Goal: Transaction & Acquisition: Book appointment/travel/reservation

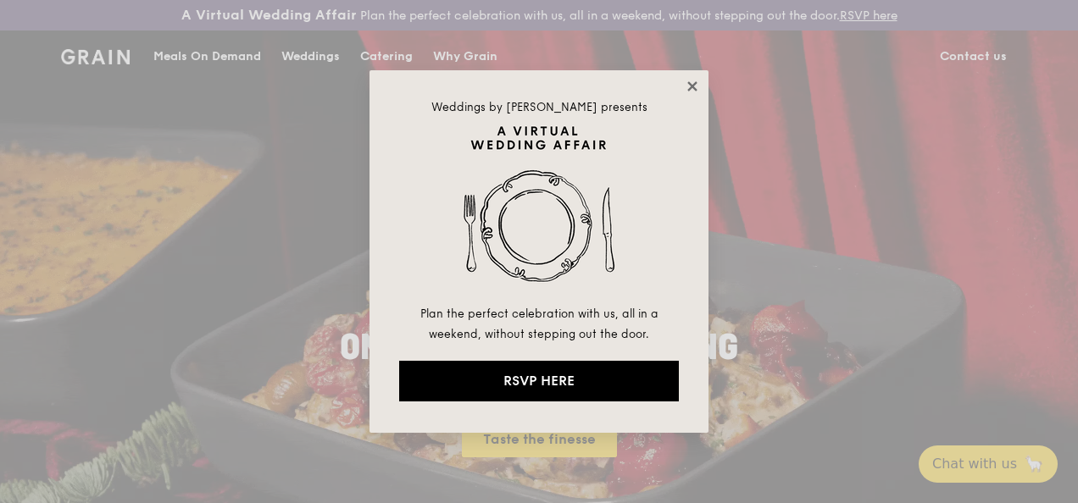
click at [696, 86] on icon at bounding box center [691, 86] width 15 height 15
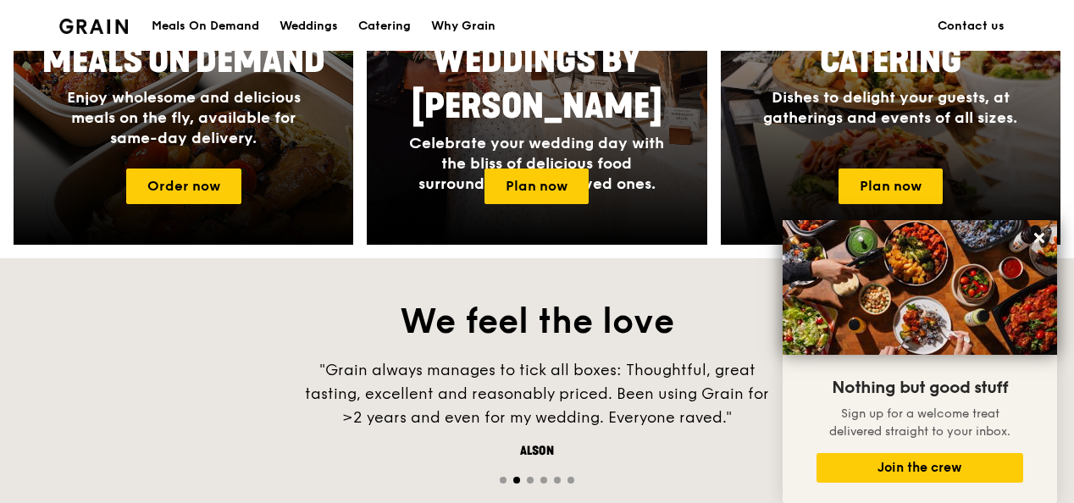
scroll to position [932, 0]
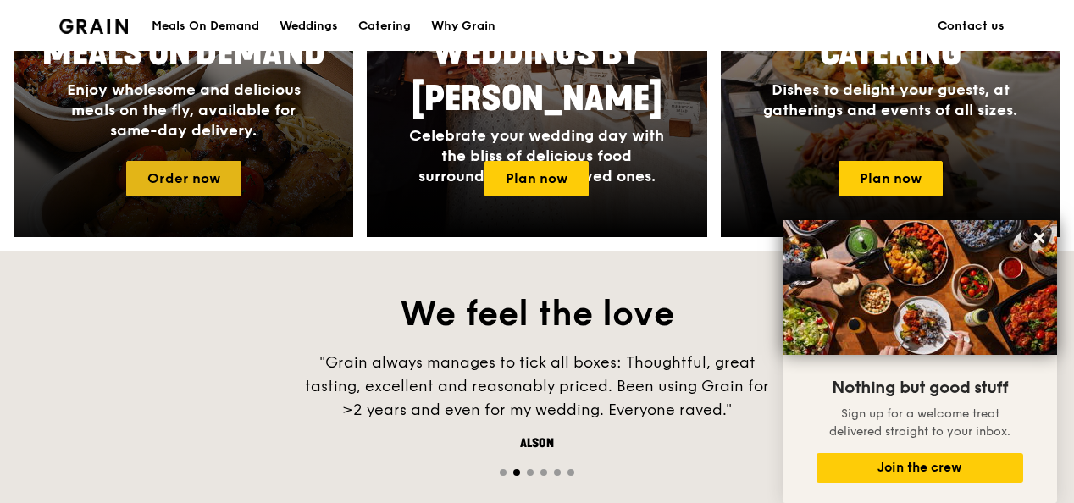
click at [197, 197] on link "Order now" at bounding box center [183, 179] width 115 height 36
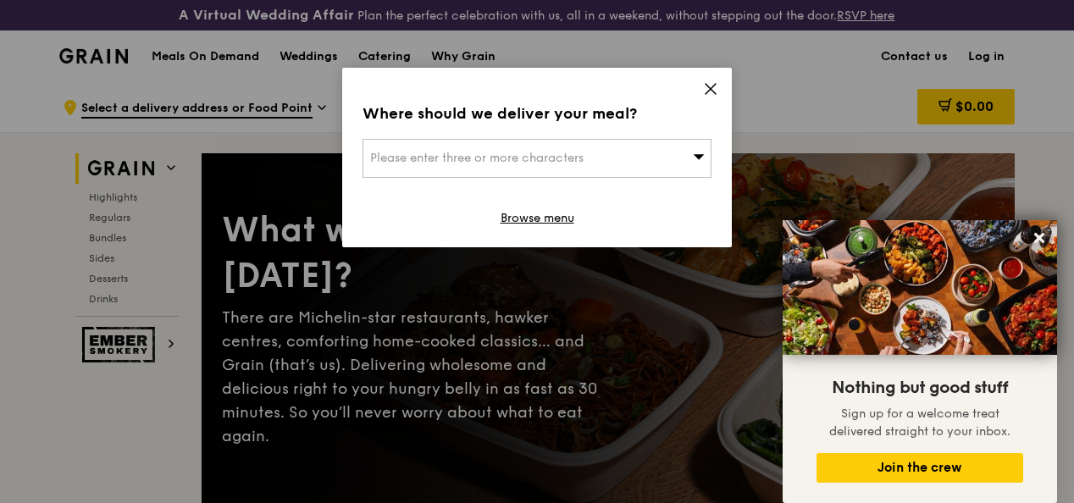
click at [710, 88] on icon at bounding box center [711, 89] width 10 height 10
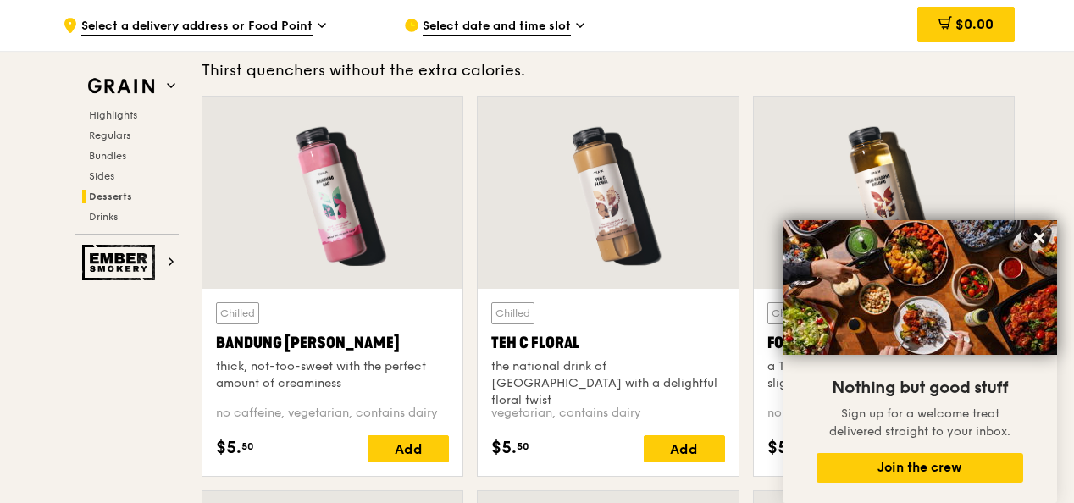
scroll to position [5760, 0]
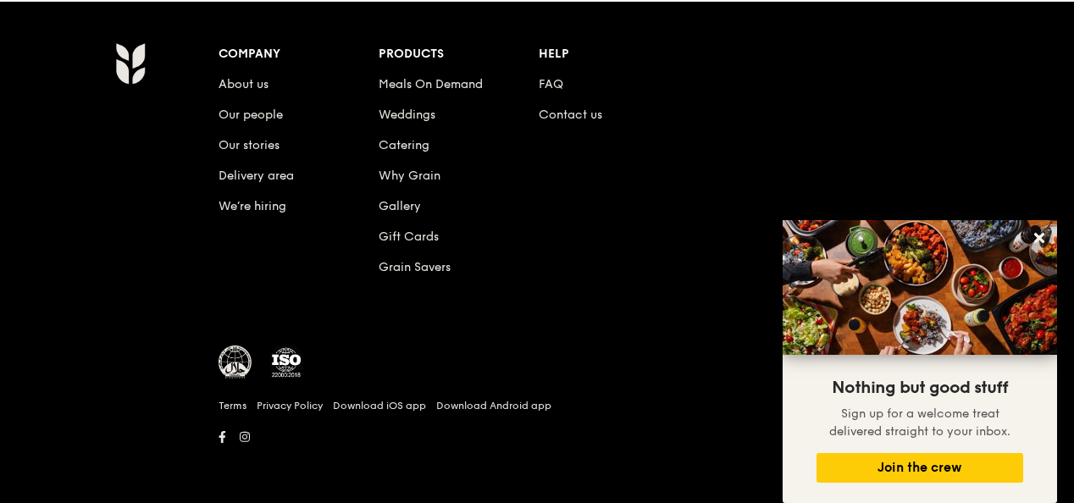
scroll to position [932, 0]
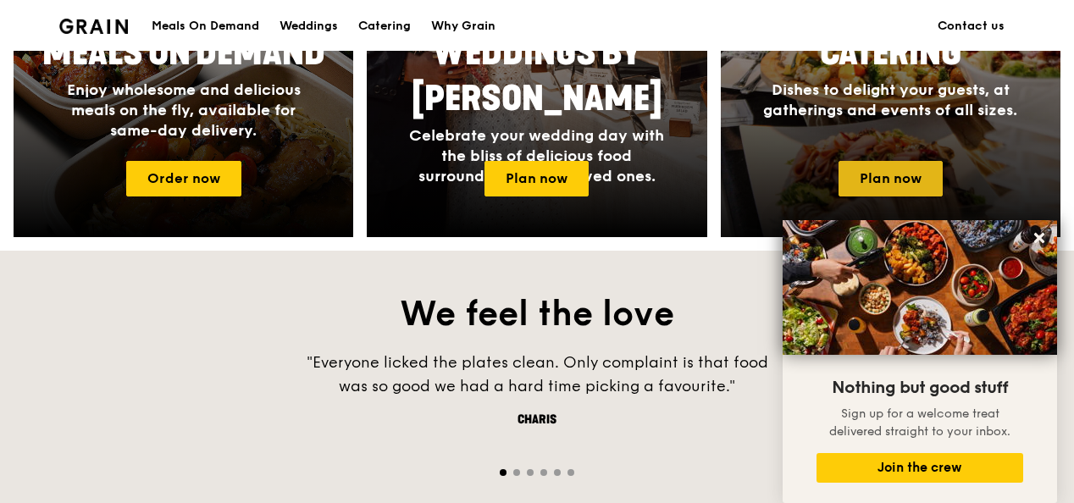
click at [921, 188] on link "Plan now" at bounding box center [891, 179] width 104 height 36
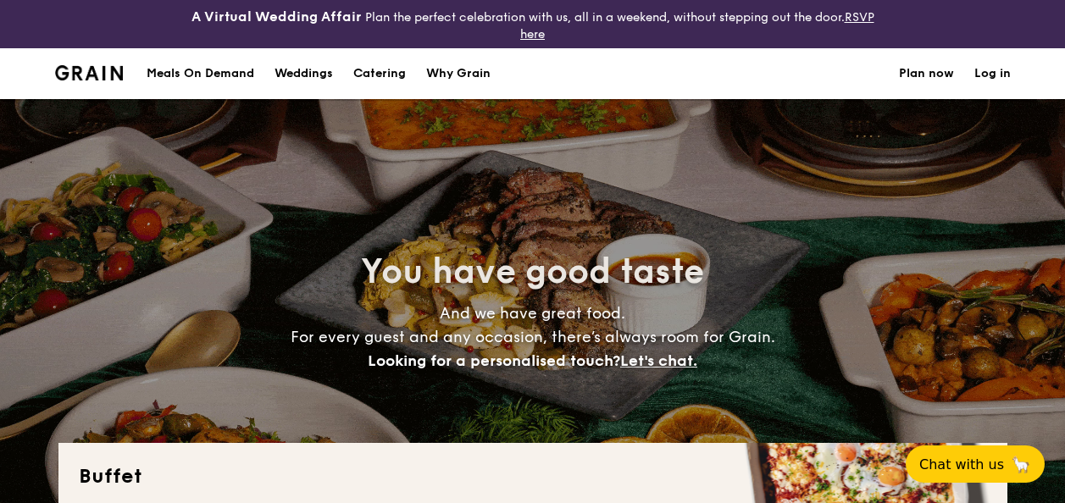
select select
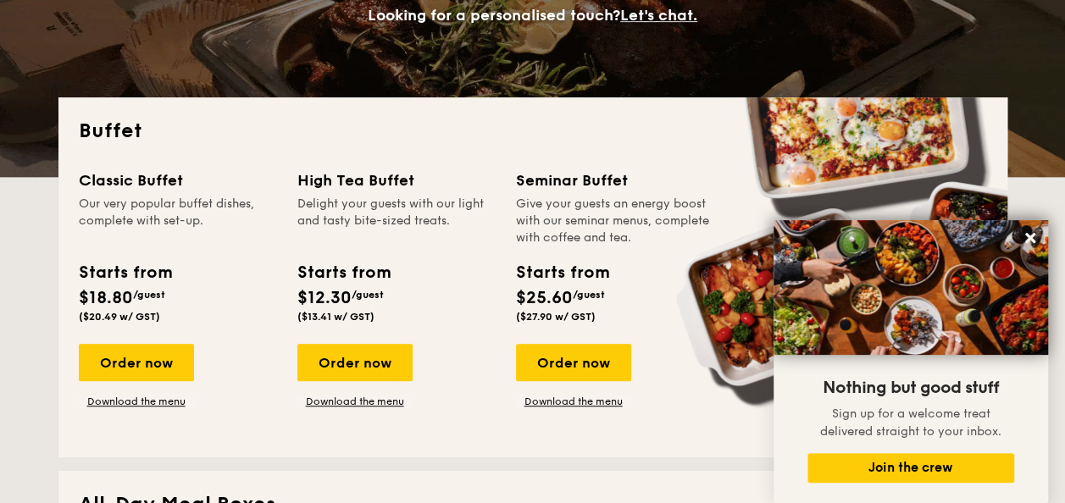
scroll to position [339, 0]
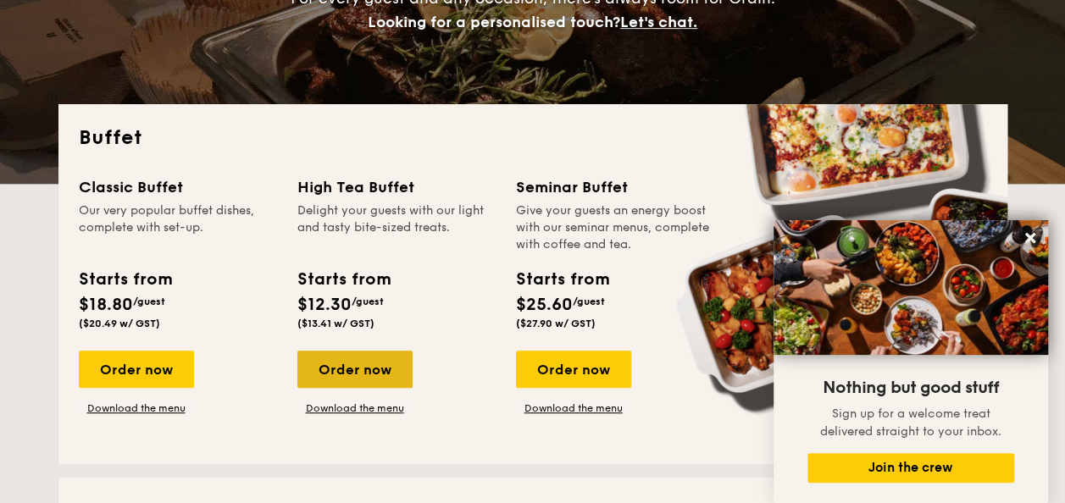
click at [352, 361] on div "Order now" at bounding box center [354, 369] width 115 height 37
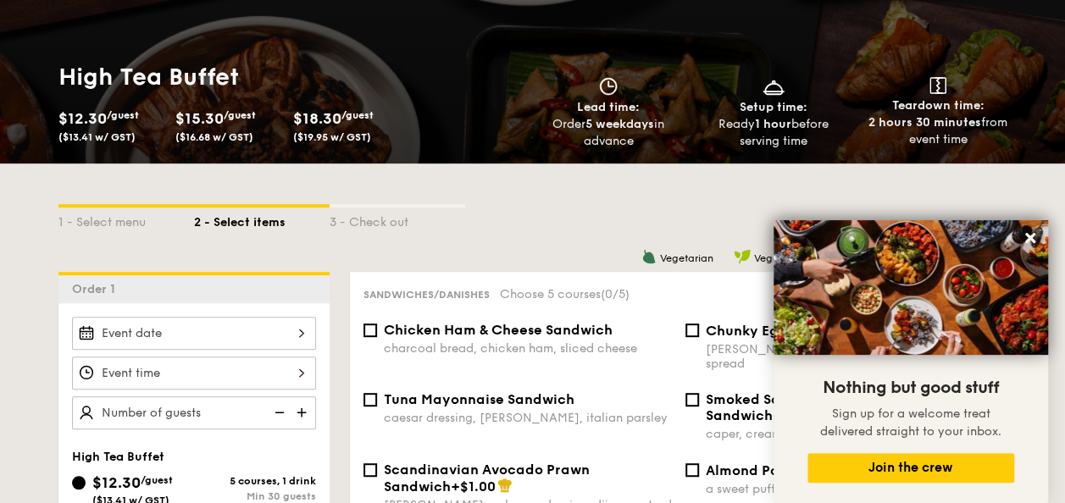
scroll to position [339, 0]
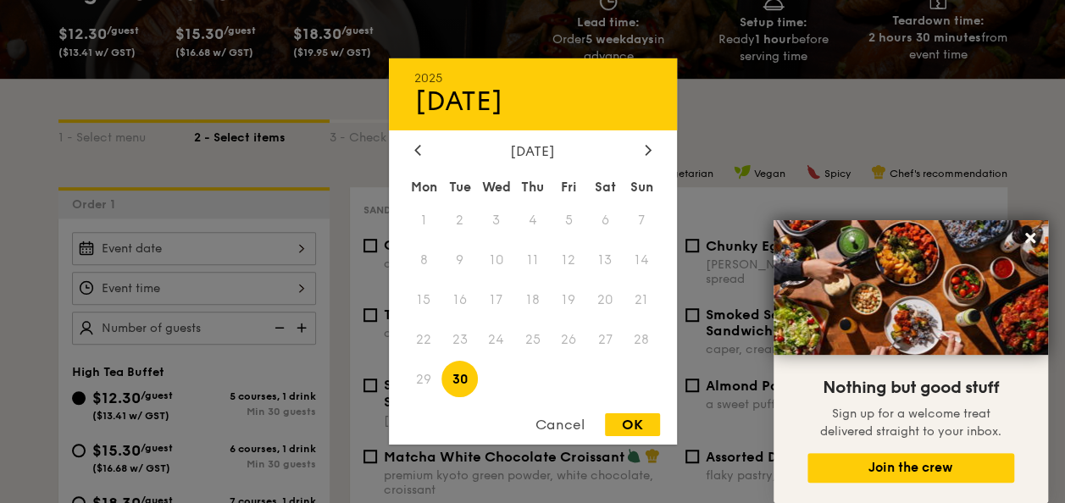
click at [242, 251] on div "2025 Sep [DATE] Tue Wed Thu Fri Sat Sun 1 2 3 4 5 6 7 8 9 10 11 12 13 14 15 16 …" at bounding box center [194, 248] width 244 height 33
click at [648, 147] on icon at bounding box center [647, 150] width 5 height 10
click at [568, 215] on span "3" at bounding box center [569, 220] width 36 height 36
click at [626, 428] on div "OK" at bounding box center [632, 424] width 55 height 23
type input "[DATE]"
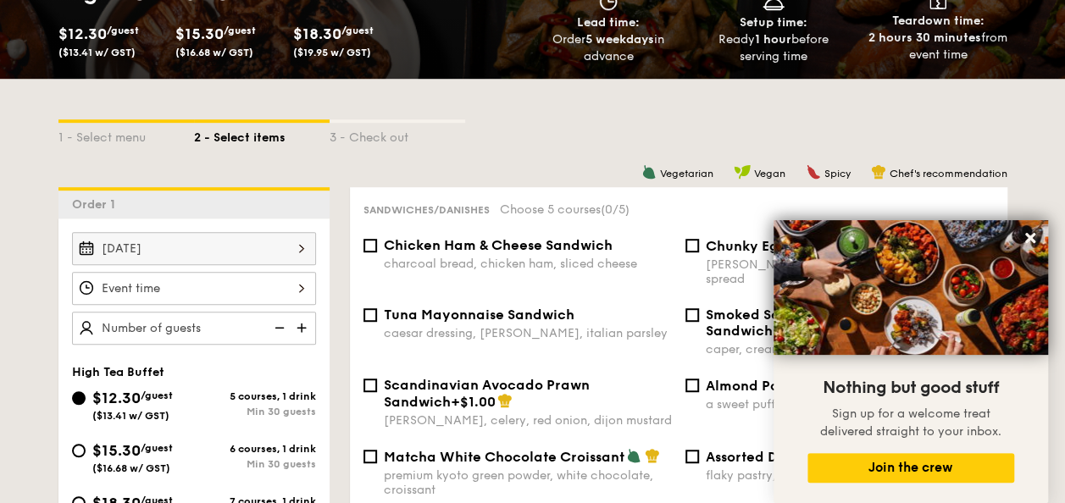
click at [247, 286] on div at bounding box center [194, 288] width 244 height 33
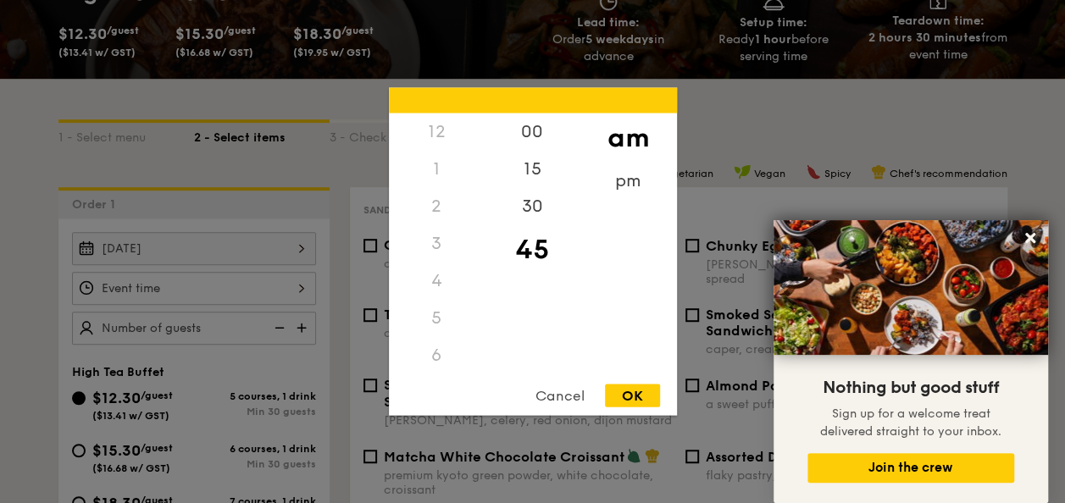
scroll to position [149, 0]
click at [631, 189] on div "pm" at bounding box center [628, 187] width 96 height 49
click at [444, 239] on div "7" at bounding box center [437, 243] width 96 height 37
drag, startPoint x: 435, startPoint y: 199, endPoint x: 436, endPoint y: 154, distance: 44.9
click at [435, 198] on div "6" at bounding box center [437, 206] width 96 height 37
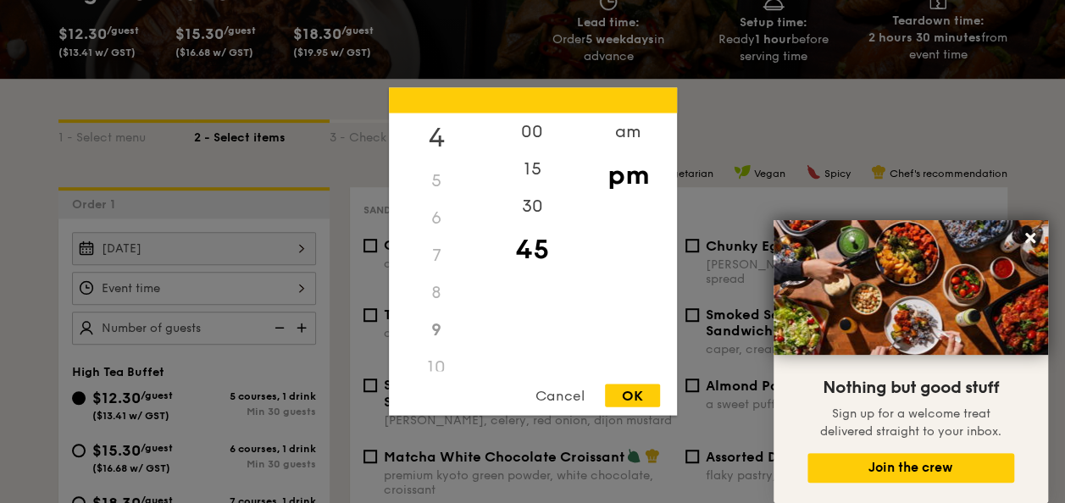
click at [439, 130] on div "4" at bounding box center [437, 138] width 96 height 49
click at [621, 407] on div "OK" at bounding box center [632, 396] width 55 height 23
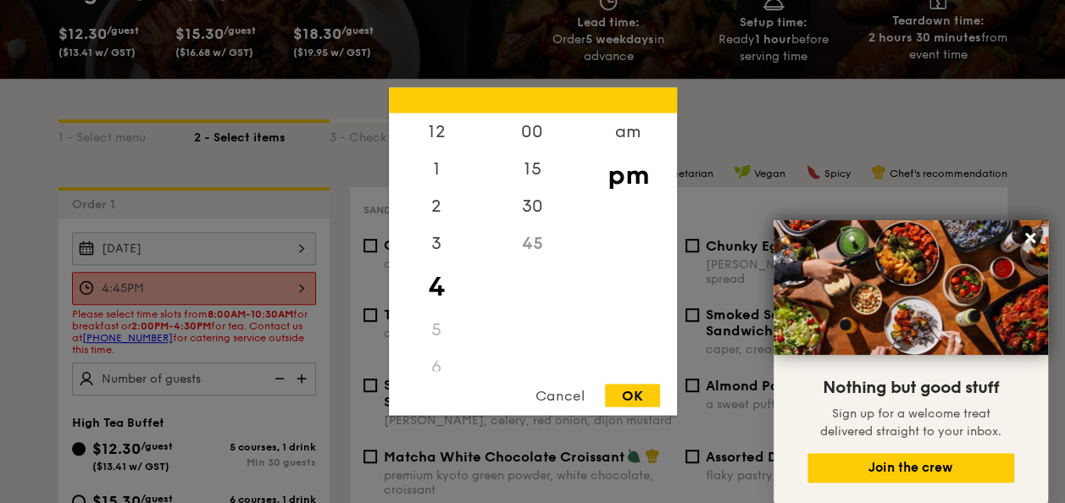
click at [219, 288] on div "4:45PM 12 1 2 3 4 5 6 7 8 9 10 11 00 15 30 45 am pm Cancel OK" at bounding box center [194, 288] width 244 height 33
click at [442, 208] on div "2" at bounding box center [437, 212] width 96 height 49
click at [618, 383] on div "12 1 2 3 4 5 6 7 8 9 10 11 00 15 30 45 am pm Cancel OK" at bounding box center [533, 252] width 288 height 328
click at [628, 393] on div "OK" at bounding box center [632, 396] width 55 height 23
type input "2:45PM"
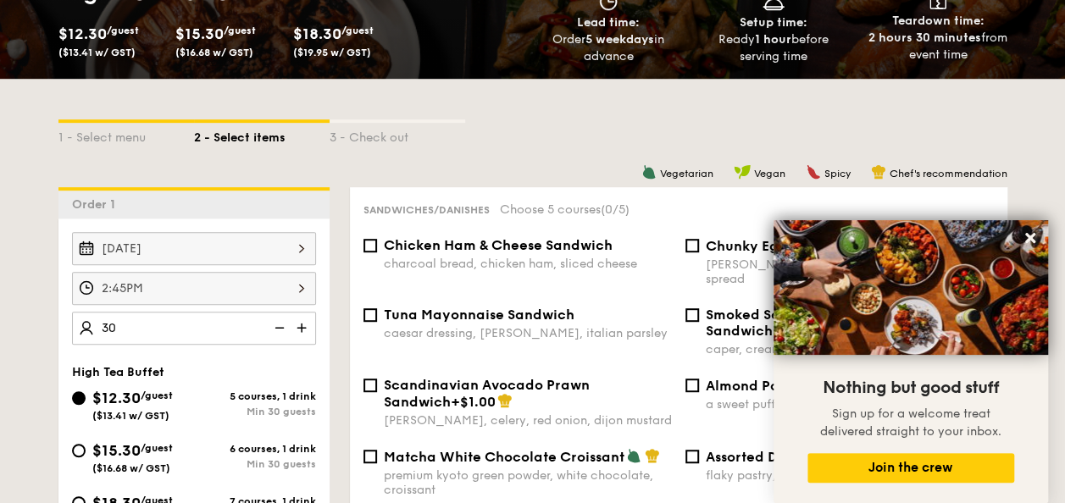
type input "30 guests"
click at [457, 147] on div "1 - Select menu 2 - Select items 3 - Check out" at bounding box center [532, 133] width 949 height 108
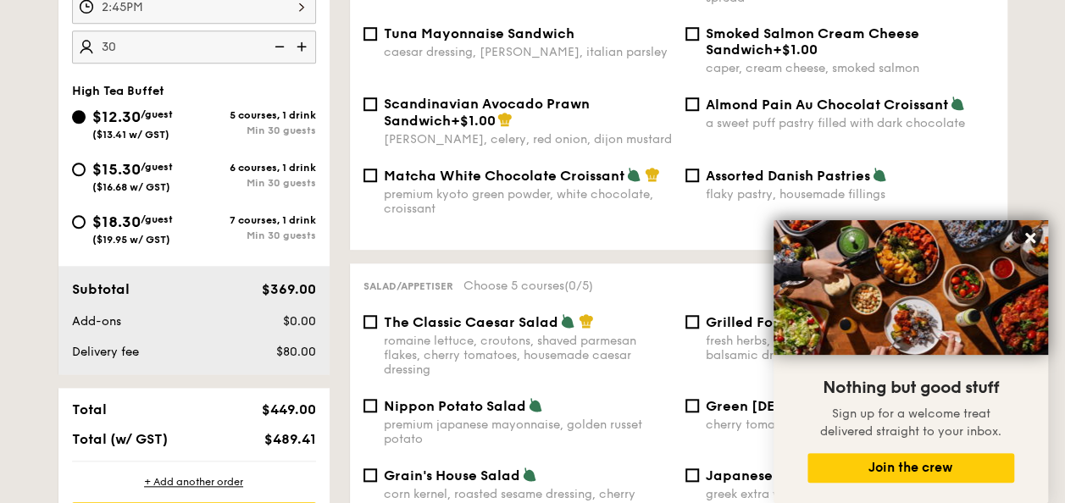
scroll to position [678, 0]
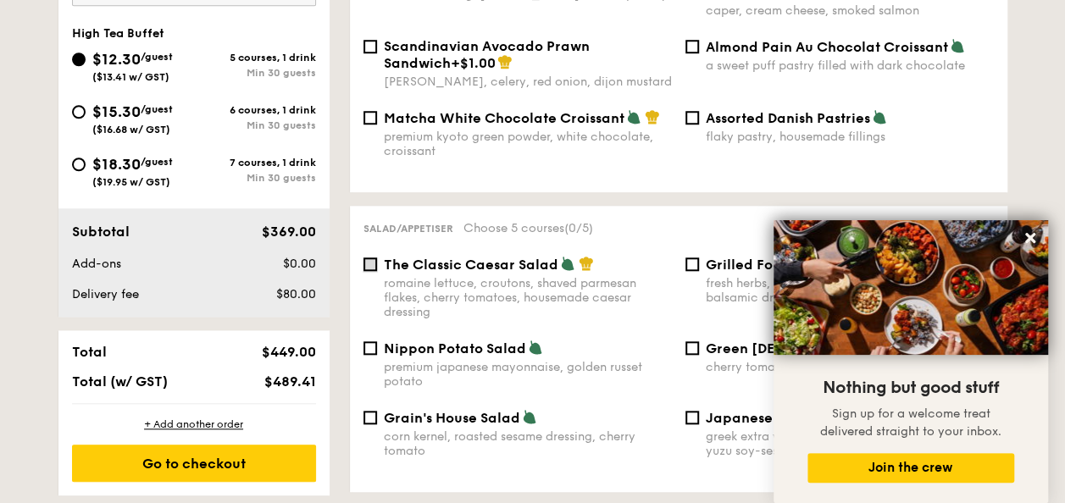
click at [373, 258] on input "The Classic Caesar Salad romaine lettuce, croutons, shaved parmesan flakes, che…" at bounding box center [370, 265] width 14 height 14
checkbox input "true"
click at [369, 341] on input "Nippon Potato Salad premium japanese mayonnaise, golden russet potato" at bounding box center [370, 348] width 14 height 14
checkbox input "true"
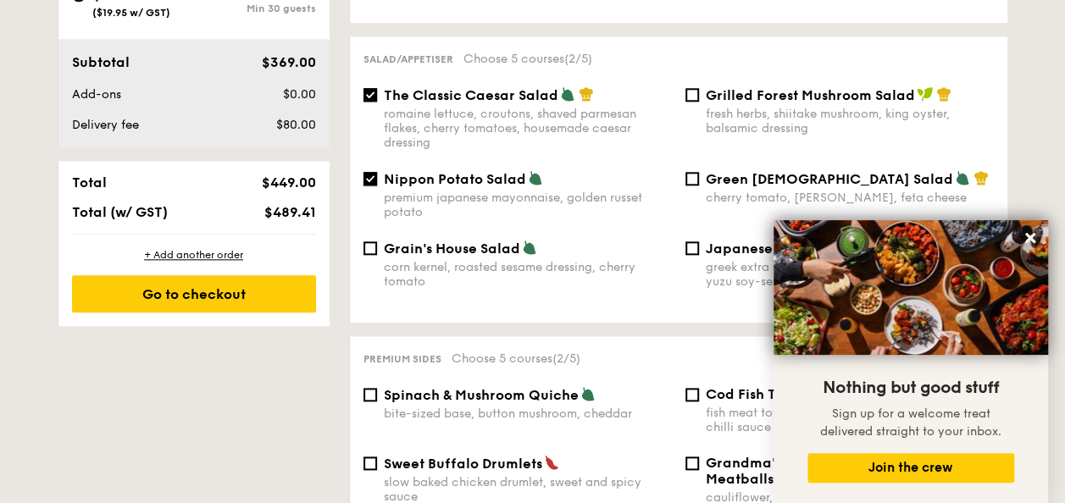
scroll to position [508, 0]
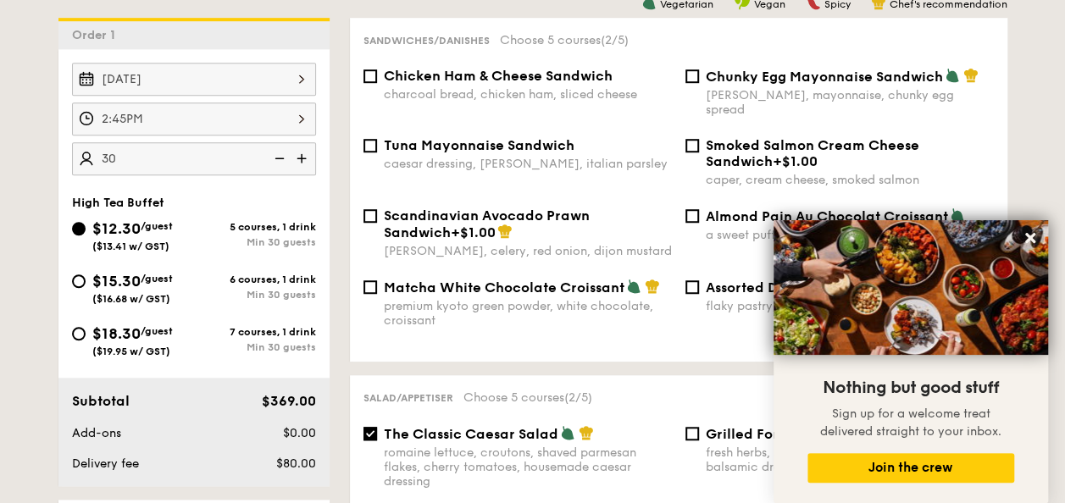
click at [700, 80] on div "Chunky Egg Mayonnaise Sandwich dijon mustard, mayonnaise, chunky egg spread" at bounding box center [840, 92] width 322 height 49
click at [697, 125] on div "Chicken Ham & Cheese Sandwich charcoal bread, chicken ham, sliced cheese Chunky…" at bounding box center [678, 208] width 630 height 280
drag, startPoint x: 697, startPoint y: 126, endPoint x: 695, endPoint y: 136, distance: 9.7
click at [695, 137] on div "Smoked Salmon Cream Cheese Sandwich +$1.00 caper, cream cheese, smoked salmon" at bounding box center [840, 162] width 322 height 50
drag, startPoint x: 695, startPoint y: 136, endPoint x: 691, endPoint y: 120, distance: 15.6
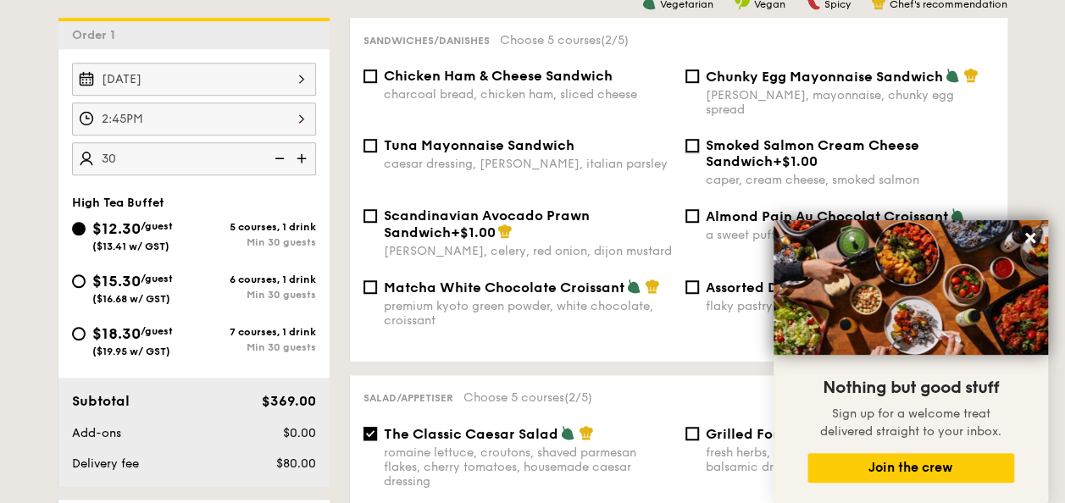
click at [692, 139] on input "Smoked Salmon Cream Cheese Sandwich +$1.00 caper, cream cheese, smoked salmon" at bounding box center [692, 146] width 14 height 14
checkbox input "true"
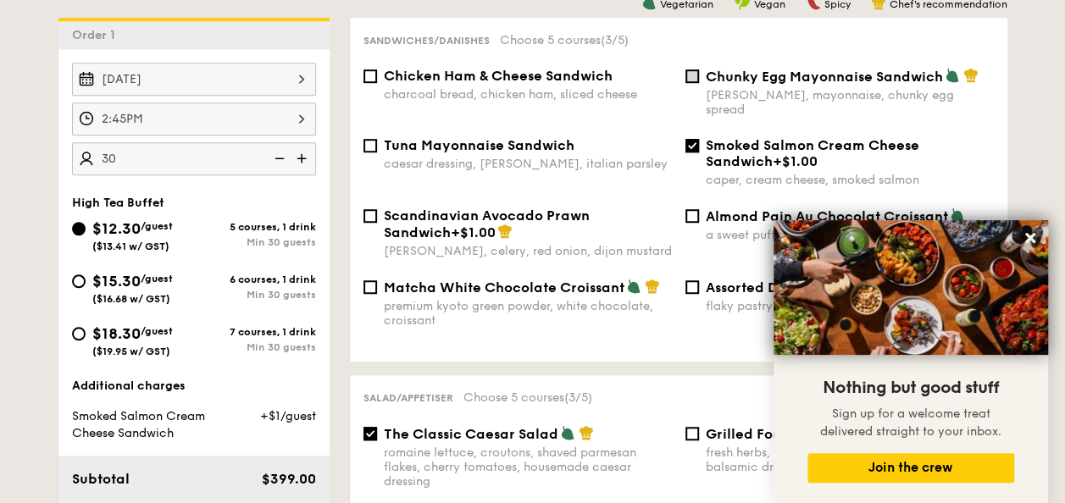
drag, startPoint x: 690, startPoint y: 90, endPoint x: 693, endPoint y: 81, distance: 9.1
click at [690, 101] on label "Chunky Egg Mayonnaise Sandwich dijon mustard, mayonnaise, chunky egg spread" at bounding box center [839, 109] width 308 height 16
click at [690, 83] on input "Chunky Egg Mayonnaise Sandwich dijon mustard, mayonnaise, chunky egg spread" at bounding box center [692, 76] width 14 height 14
checkbox input "true"
click at [690, 209] on input "Almond Pain Au Chocolat Croissant a sweet puff pastry filled with dark chocolate" at bounding box center [692, 216] width 14 height 14
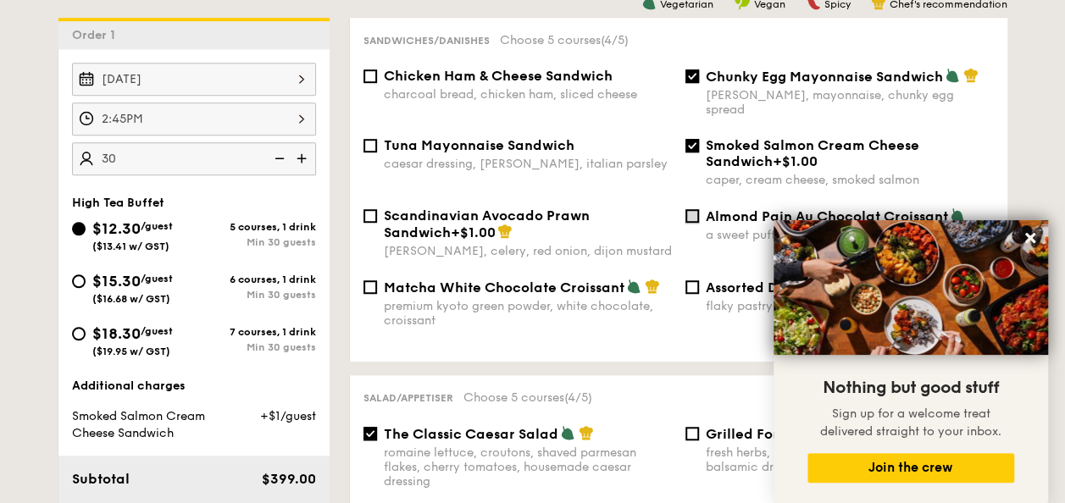
checkbox input "true"
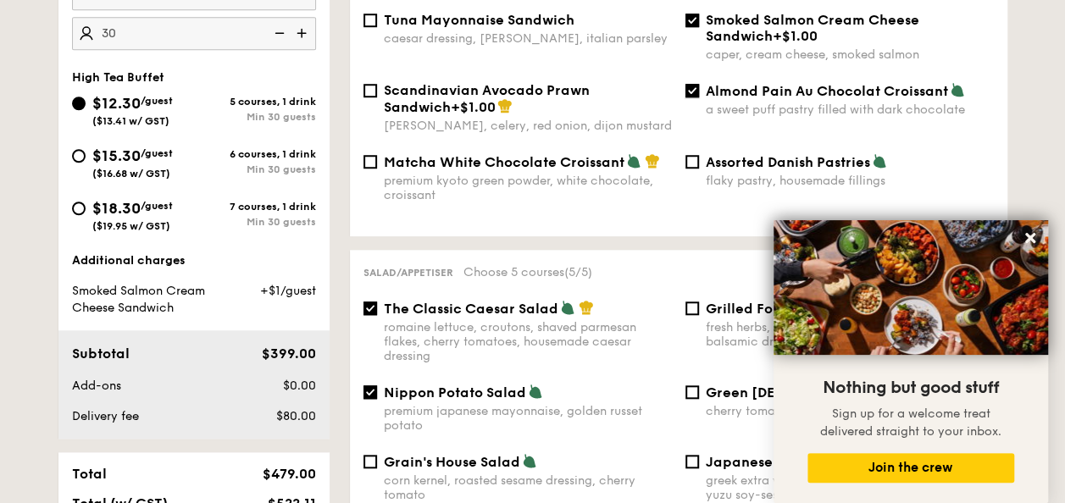
scroll to position [847, 0]
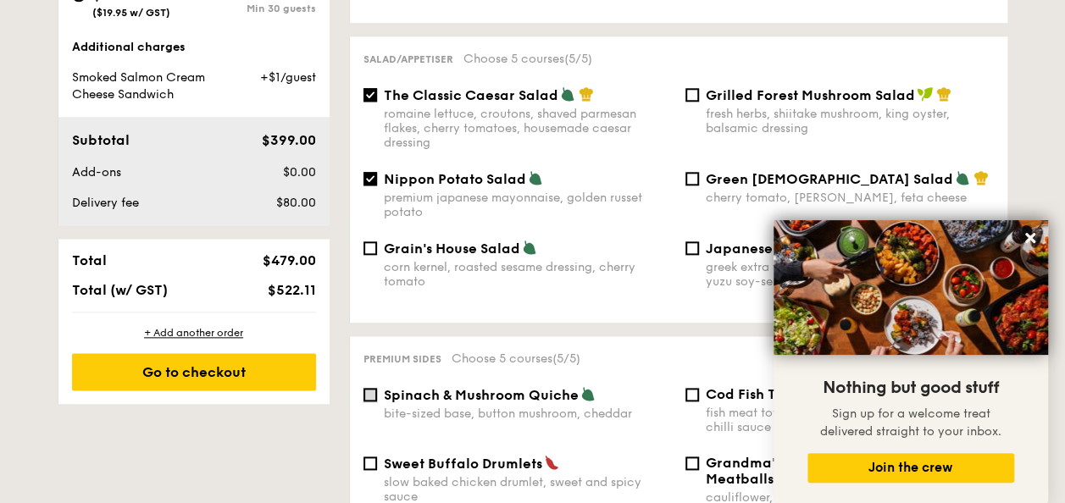
click at [363, 388] on input "Spinach & Mushroom Quiche bite-sized base, button mushroom, cheddar" at bounding box center [370, 395] width 14 height 14
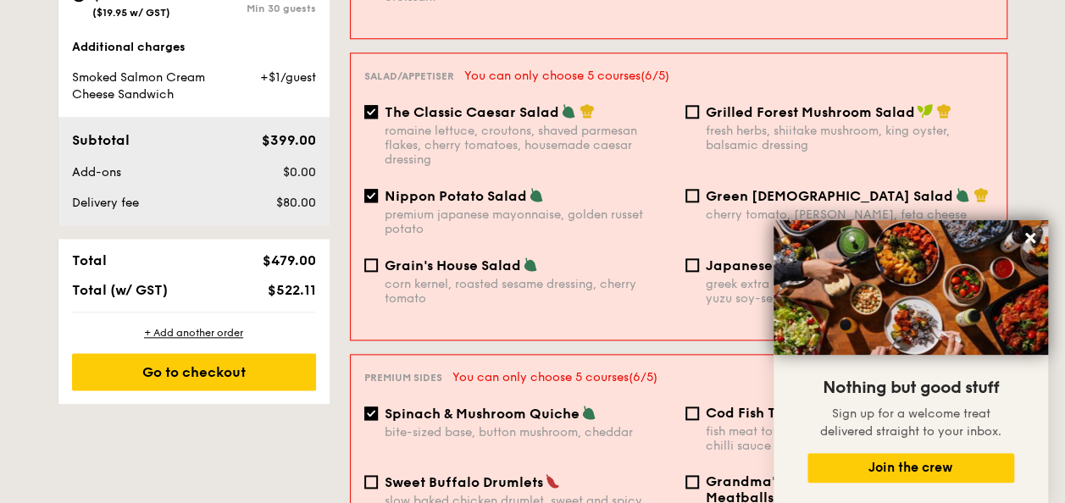
click at [382, 405] on div "Spinach & Mushroom Quiche bite-sized base, button mushroom, cheddar" at bounding box center [517, 422] width 321 height 35
click at [375, 407] on input "Spinach & Mushroom Quiche bite-sized base, button mushroom, cheddar" at bounding box center [371, 414] width 14 height 14
checkbox input "false"
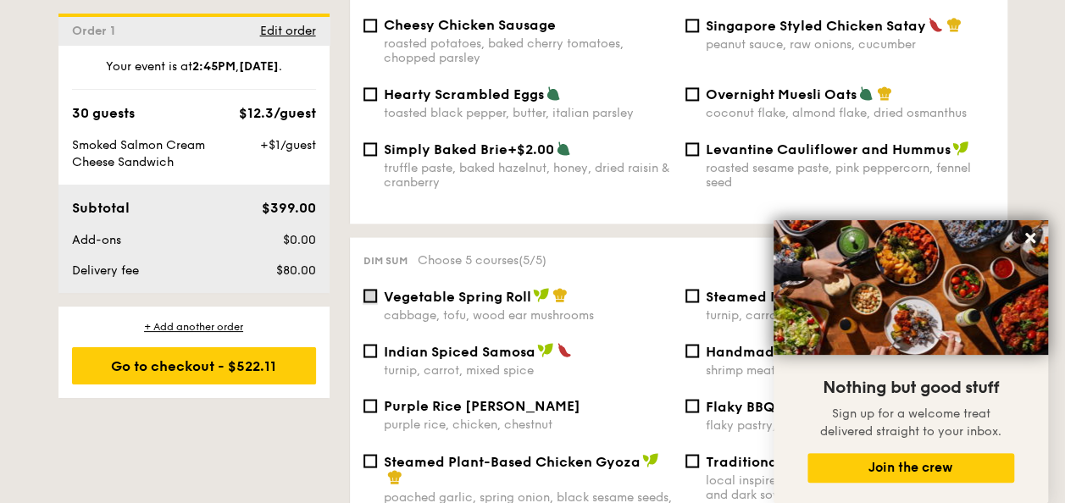
click at [368, 291] on input "Vegetable Spring Roll cabbage, tofu, wood ear mushrooms" at bounding box center [370, 296] width 14 height 14
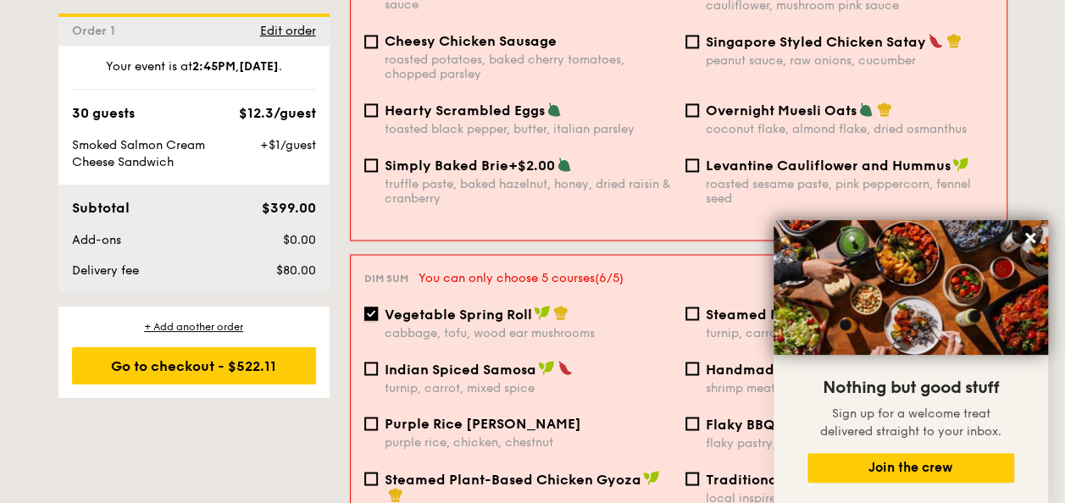
click at [373, 307] on input "Vegetable Spring Roll cabbage, tofu, wood ear mushrooms" at bounding box center [371, 314] width 14 height 14
checkbox input "false"
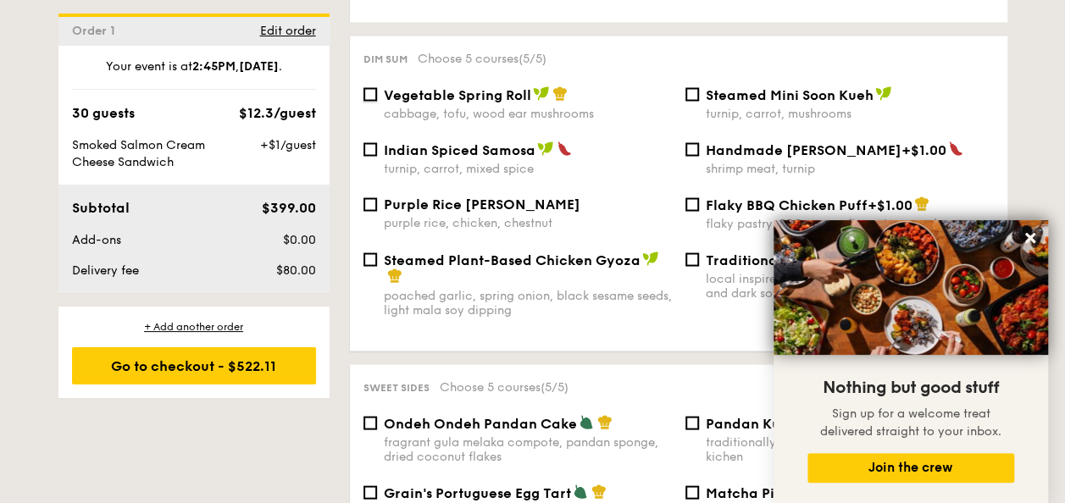
scroll to position [1694, 0]
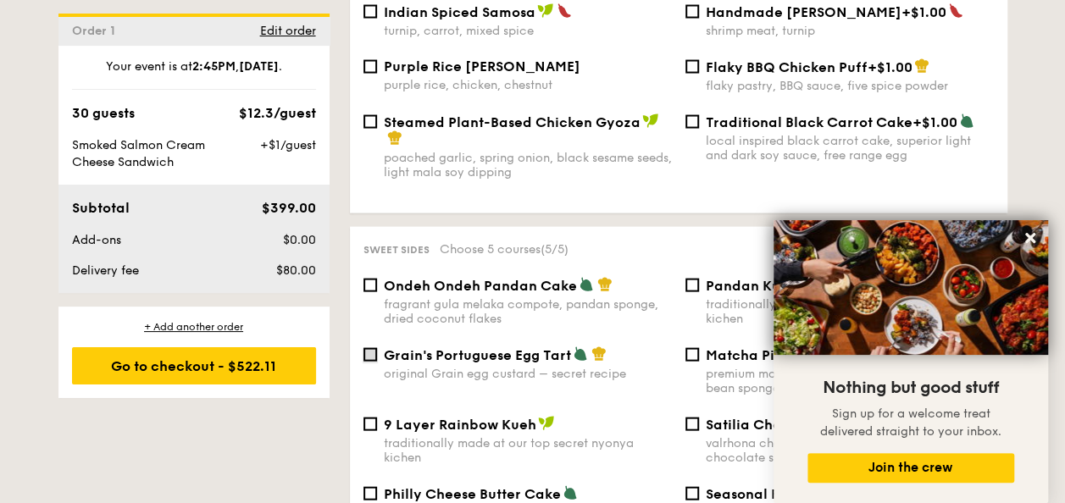
click at [371, 350] on input "Grain's Portuguese Egg Tart original Grain egg custard – secret recipe" at bounding box center [370, 355] width 14 height 14
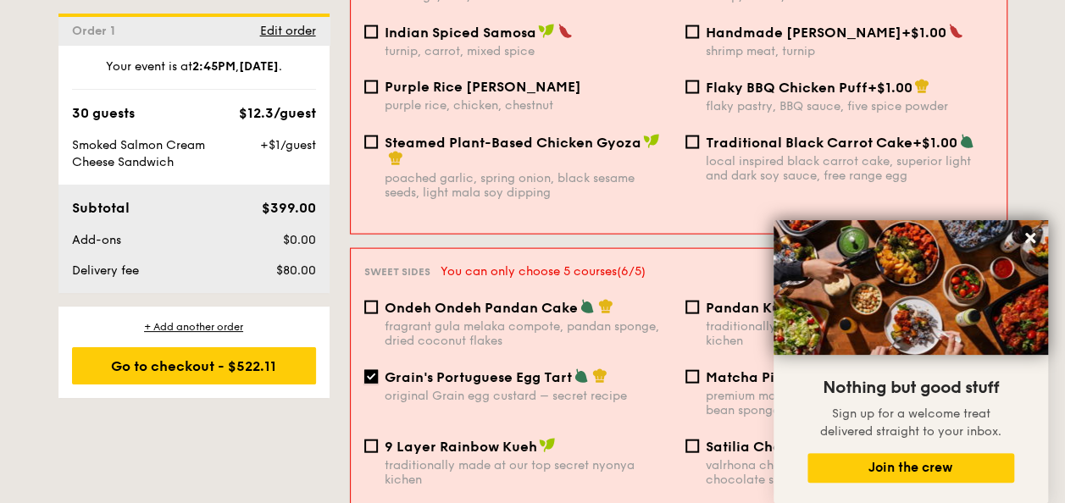
scroll to position [1698, 0]
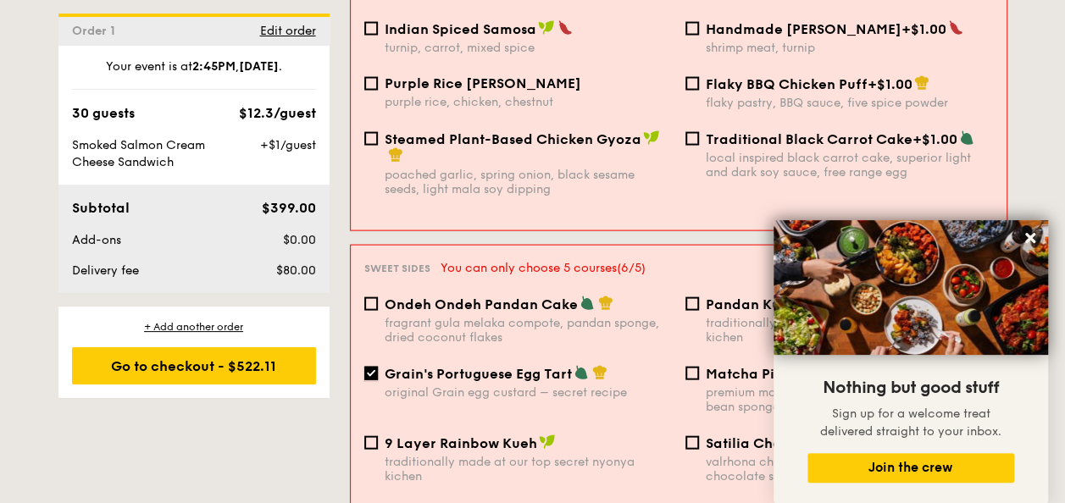
click at [371, 367] on input "Grain's Portuguese Egg Tart original Grain egg custard – secret recipe" at bounding box center [371, 374] width 14 height 14
checkbox input "false"
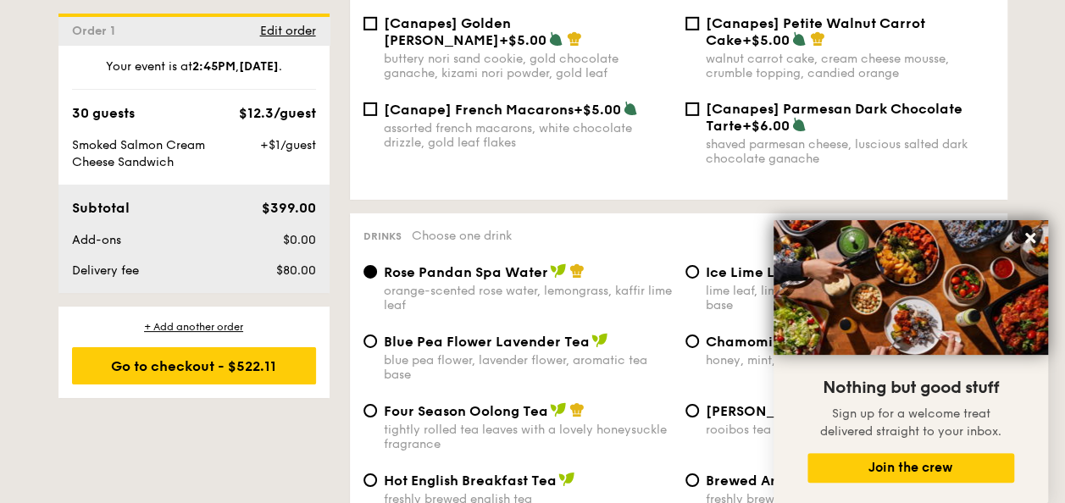
scroll to position [2795, 0]
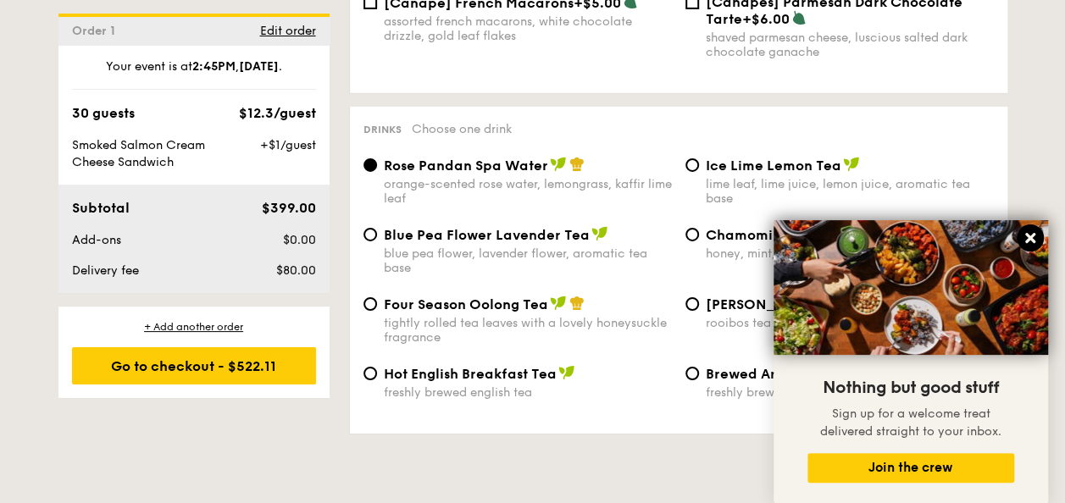
click at [1027, 235] on icon at bounding box center [1030, 238] width 10 height 10
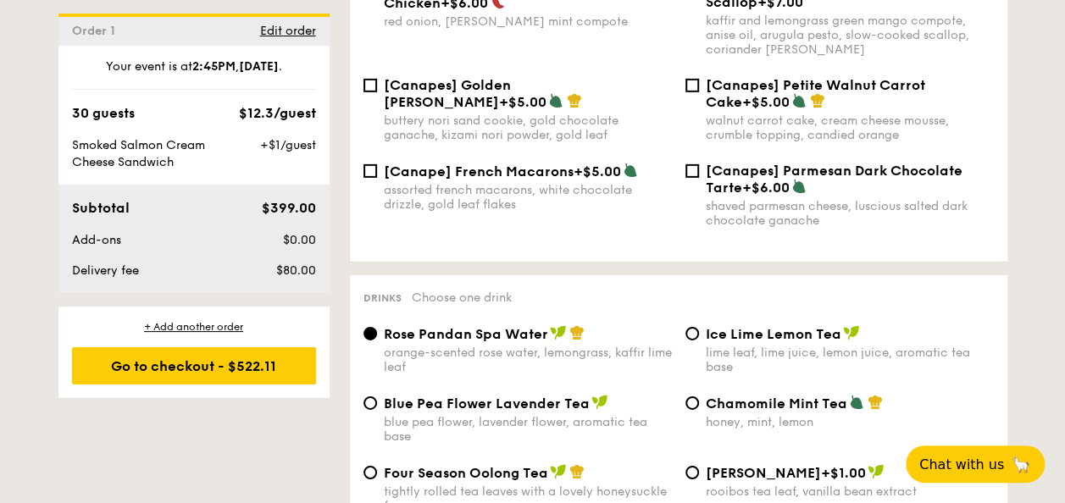
scroll to position [2626, 0]
drag, startPoint x: 203, startPoint y: 375, endPoint x: 258, endPoint y: 346, distance: 61.8
click at [203, 375] on div "Go to checkout - $522.11" at bounding box center [194, 365] width 244 height 37
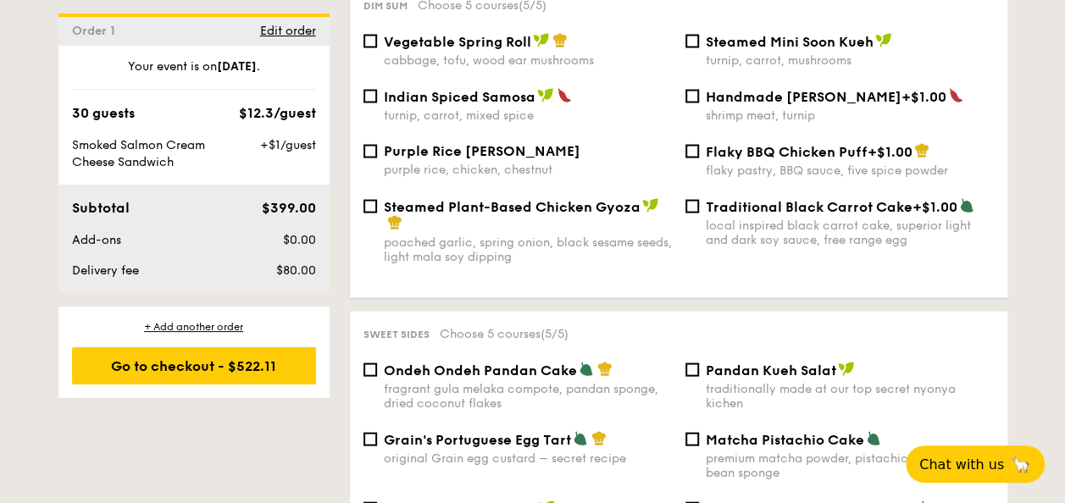
scroll to position [1122, 0]
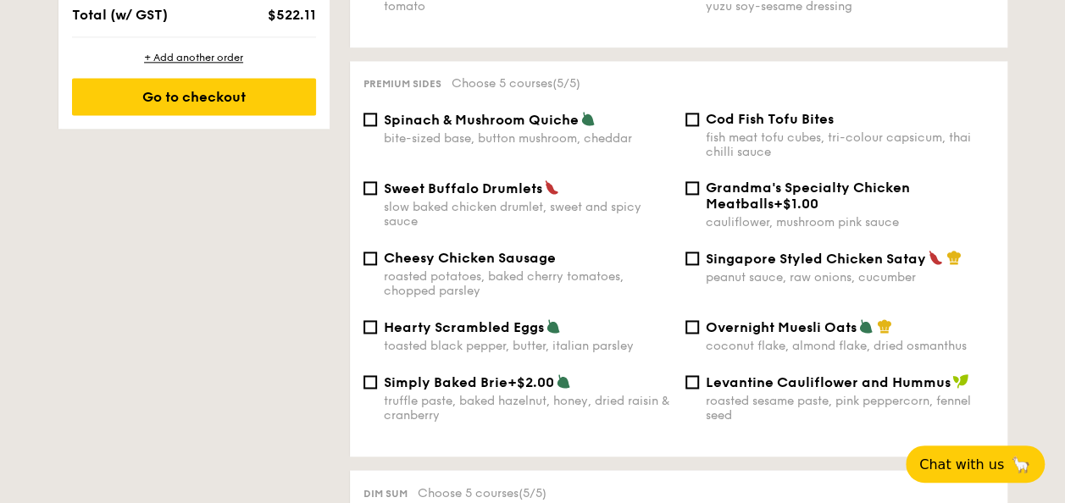
click at [690, 258] on div "Singapore Styled Chicken Satay peanut sauce, raw onions, cucumber" at bounding box center [840, 267] width 322 height 35
click at [691, 252] on input "Singapore Styled Chicken Satay peanut sauce, raw onions, cucumber" at bounding box center [692, 259] width 14 height 14
checkbox input "true"
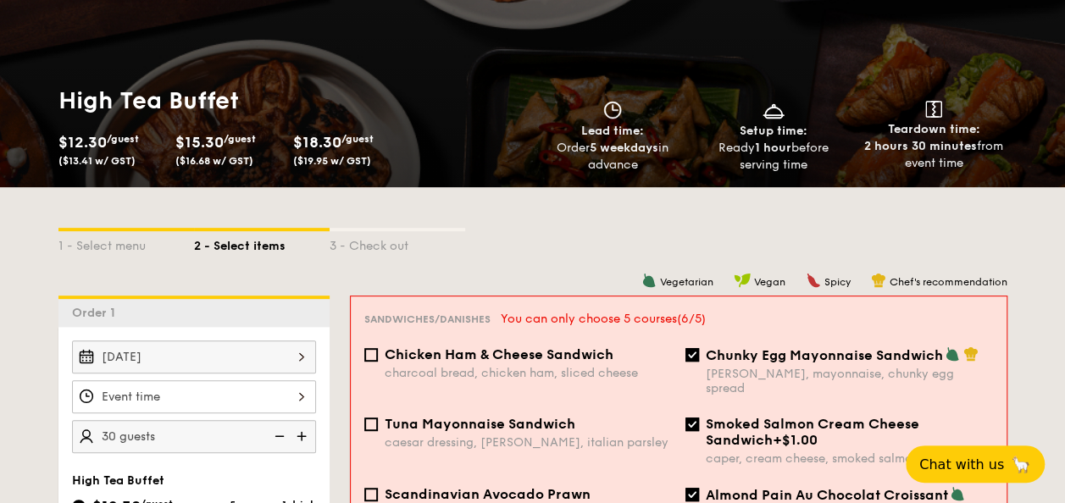
scroll to position [108, 0]
